Goal: Task Accomplishment & Management: Manage account settings

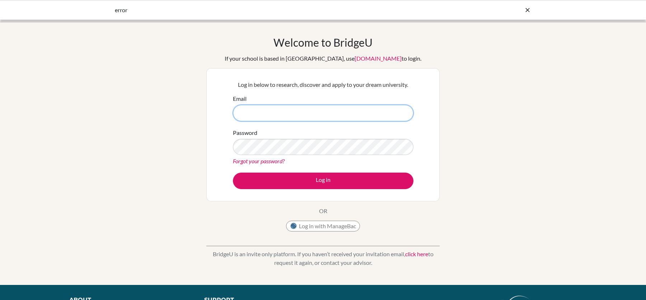
type input "[PERSON_NAME][EMAIL_ADDRESS][PERSON_NAME][DOMAIN_NAME]"
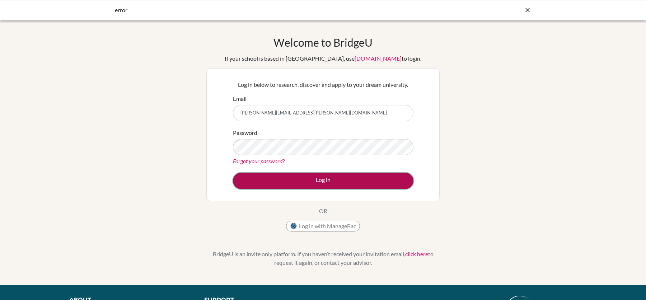
click at [319, 183] on button "Log in" at bounding box center [323, 181] width 181 height 17
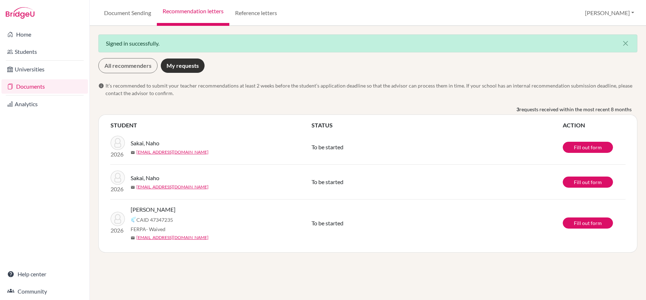
click at [393, 232] on td "To be started" at bounding box center [436, 223] width 251 height 47
click at [565, 147] on link "Fill out form" at bounding box center [588, 147] width 50 height 11
click at [127, 65] on link "All recommenders" at bounding box center [127, 65] width 59 height 15
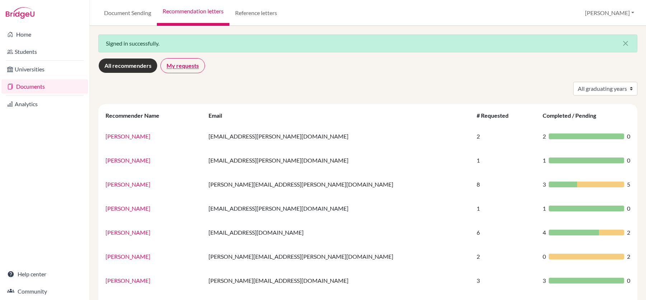
click at [182, 69] on link "My requests" at bounding box center [183, 65] width 45 height 15
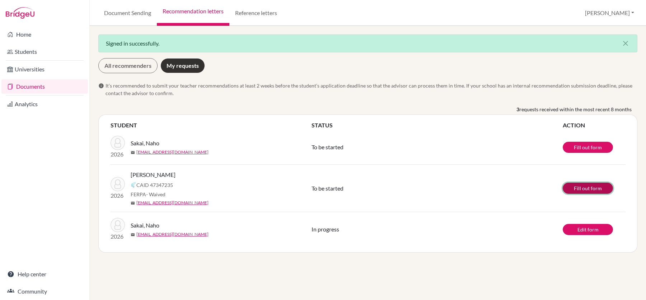
click at [576, 191] on link "Fill out form" at bounding box center [588, 188] width 50 height 11
click at [590, 227] on link "Edit form" at bounding box center [588, 229] width 50 height 11
click at [243, 19] on link "Reference letters" at bounding box center [256, 13] width 54 height 26
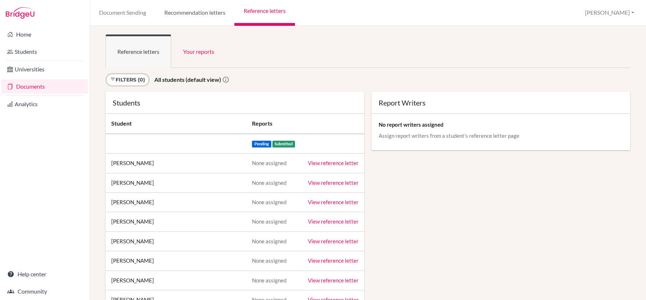
click at [201, 19] on link "Recommendation letters" at bounding box center [194, 13] width 79 height 26
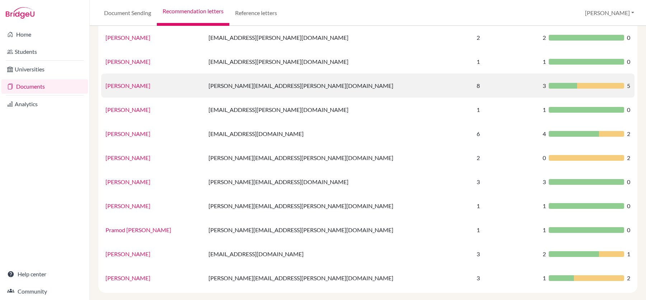
scroll to position [74, 0]
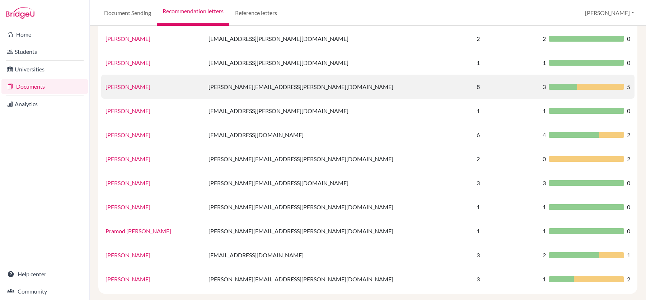
click at [144, 86] on link "[PERSON_NAME]" at bounding box center [128, 86] width 45 height 7
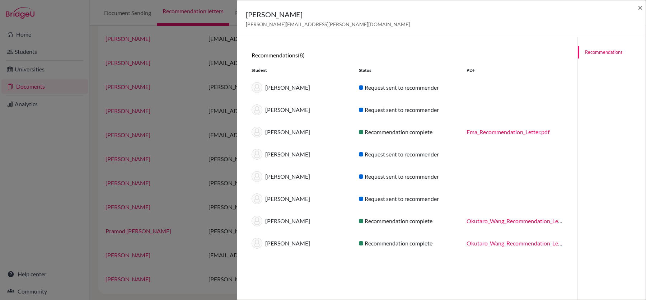
click at [193, 54] on div "Jonathon Conlon jonathon.conlon@aobajapan.jp × Recommendations (8) Student Stat…" at bounding box center [323, 150] width 646 height 300
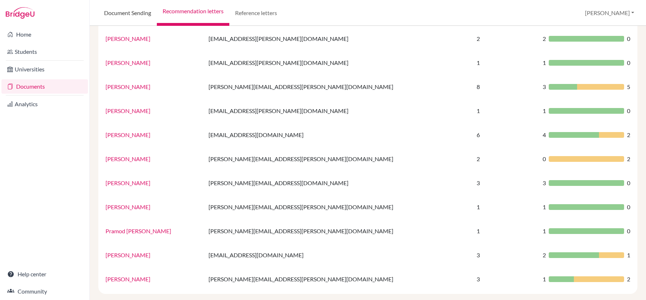
click at [154, 15] on link "Document Sending" at bounding box center [127, 13] width 59 height 26
